Goal: Book appointment/travel/reservation

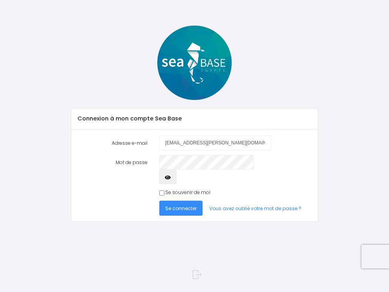
type input "honore.jeanne-marie@orange.fr"
click at [163, 191] on input "Se souvenir de moi" at bounding box center [161, 193] width 5 height 5
checkbox input "true"
click at [177, 205] on span "Se connecter" at bounding box center [181, 208] width 32 height 7
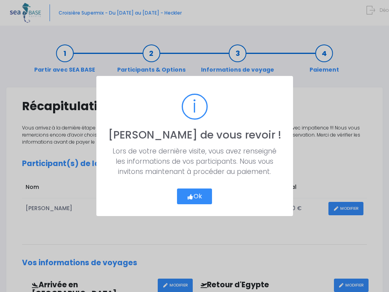
click at [194, 197] on button "Ok" at bounding box center [194, 197] width 35 height 16
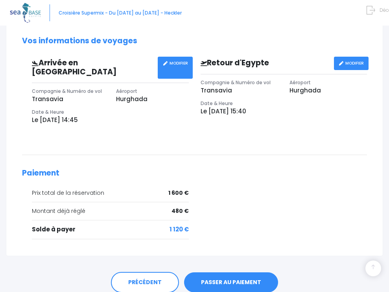
scroll to position [226, 0]
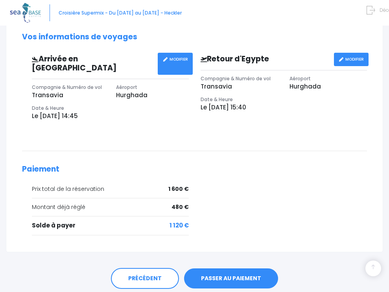
click at [221, 269] on link "PASSER AU PAIEMENT" at bounding box center [231, 279] width 94 height 20
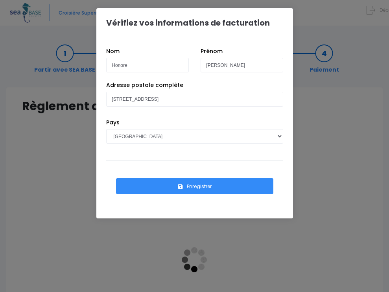
click at [201, 187] on button "Enregistrer" at bounding box center [195, 186] width 158 height 16
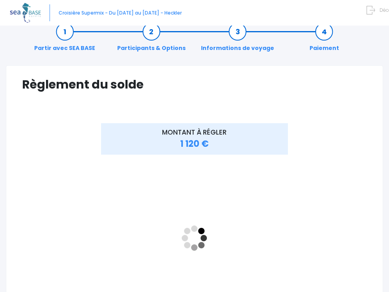
scroll to position [28, 0]
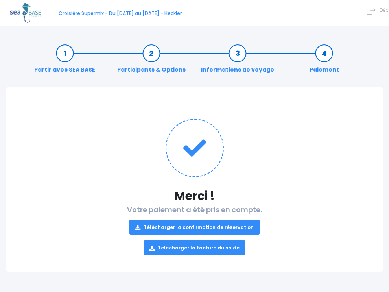
click at [191, 227] on link "Télécharger la confirmation de réservation" at bounding box center [195, 227] width 130 height 15
